Goal: Transaction & Acquisition: Purchase product/service

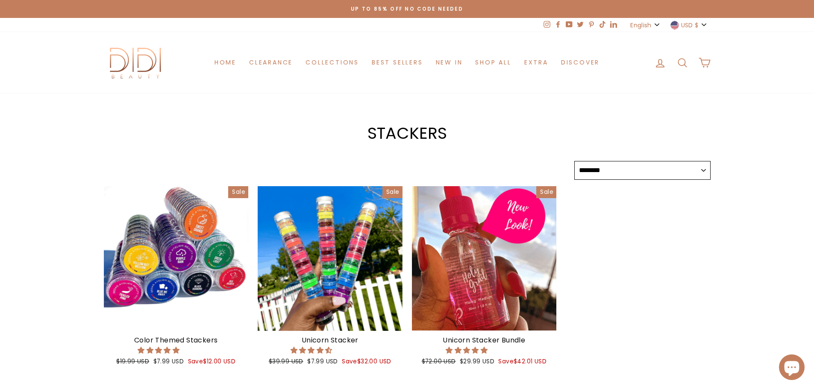
select select "******"
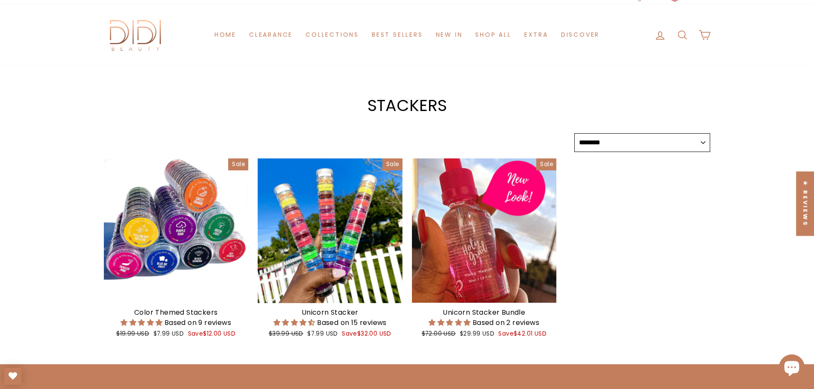
scroll to position [43, 0]
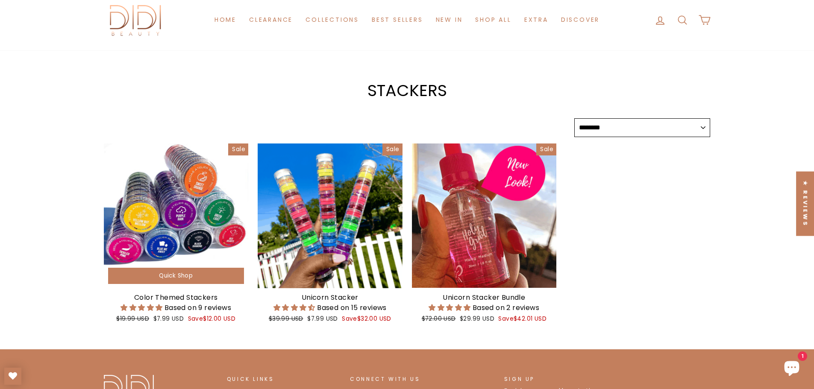
click at [171, 196] on div at bounding box center [176, 216] width 145 height 145
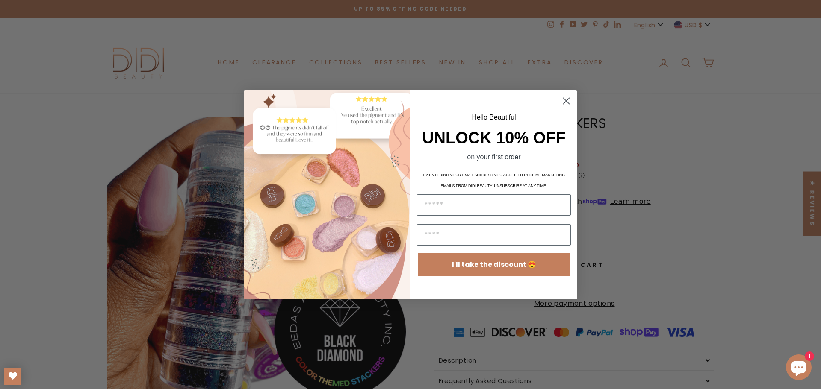
click at [564, 99] on icon "Close dialog" at bounding box center [566, 101] width 6 height 6
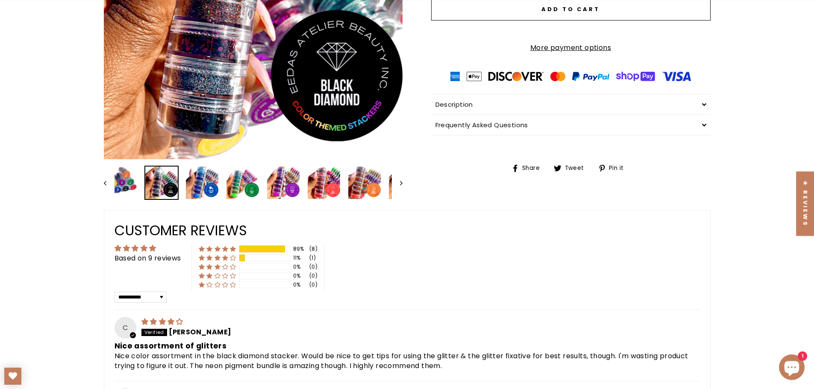
scroll to position [256, 0]
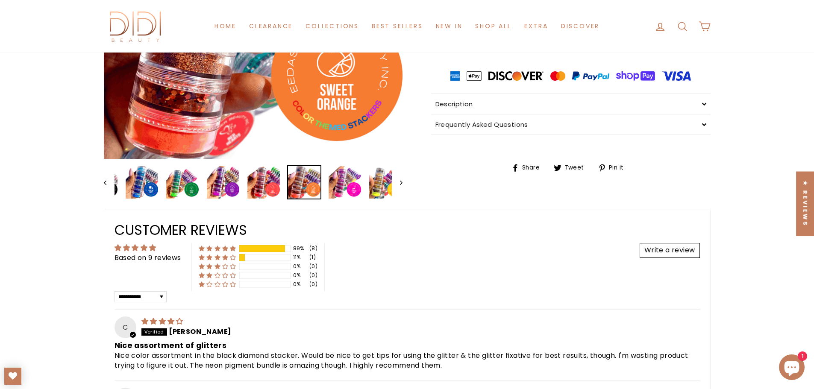
click at [321, 180] on img at bounding box center [304, 182] width 32 height 32
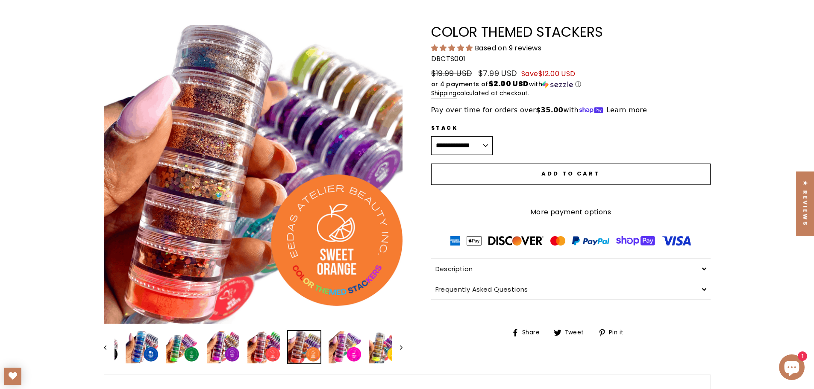
scroll to position [43, 0]
